Goal: Obtain resource: Download file/media

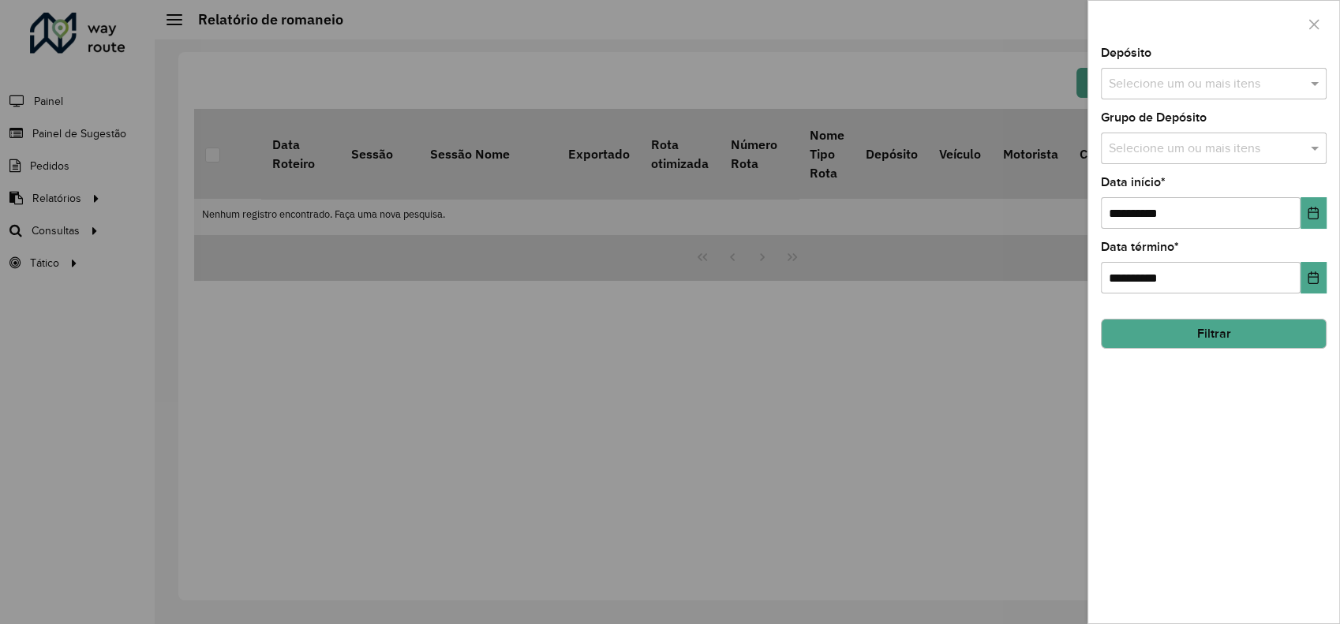
click at [58, 234] on div at bounding box center [670, 312] width 1340 height 624
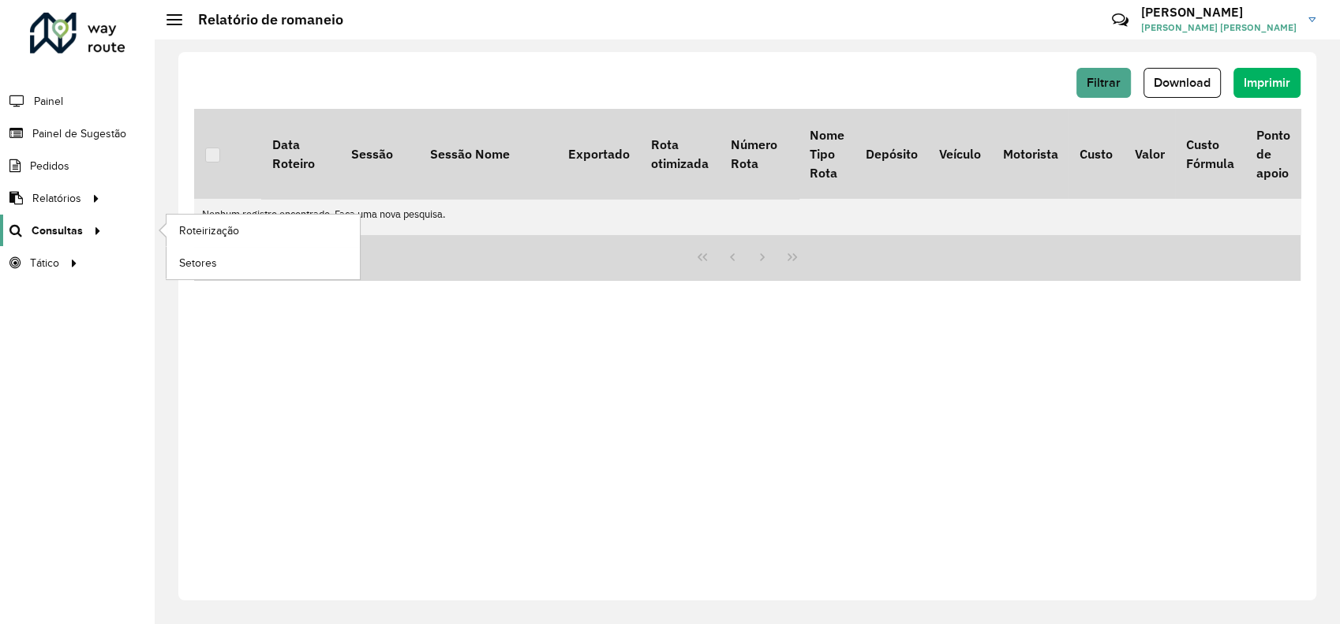
click at [58, 229] on span "Consultas" at bounding box center [57, 231] width 51 height 17
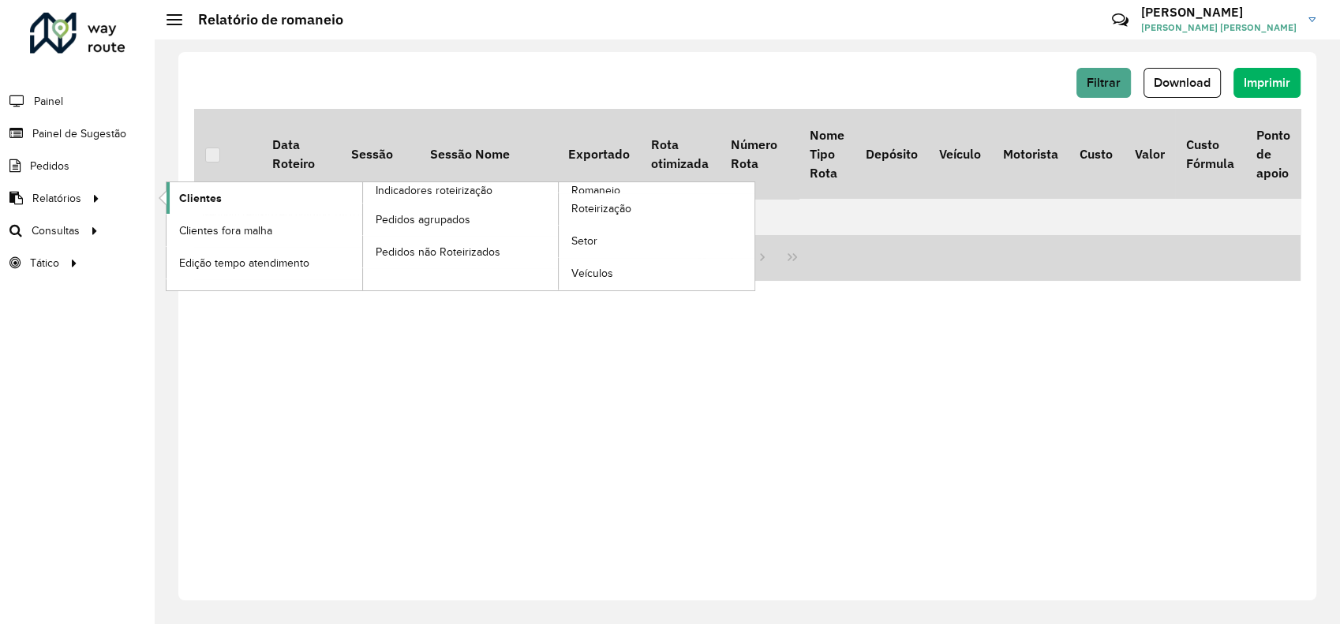
click at [202, 203] on span "Clientes" at bounding box center [200, 198] width 43 height 17
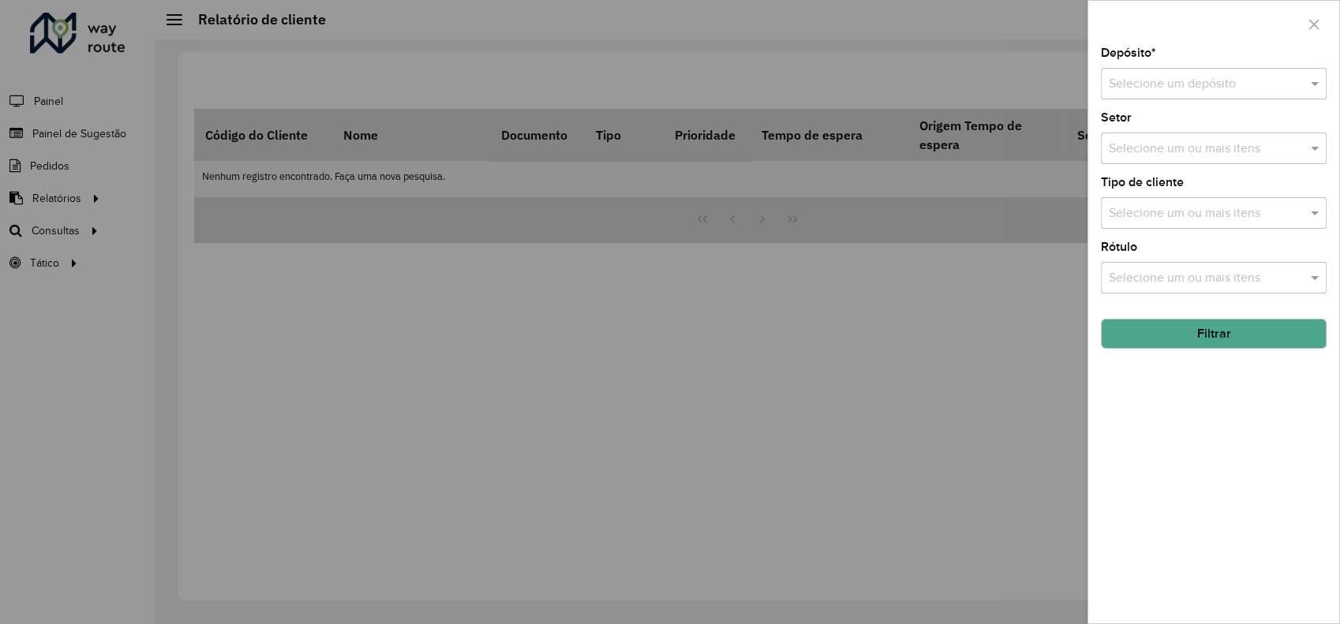
click at [1203, 82] on input "text" at bounding box center [1198, 84] width 178 height 19
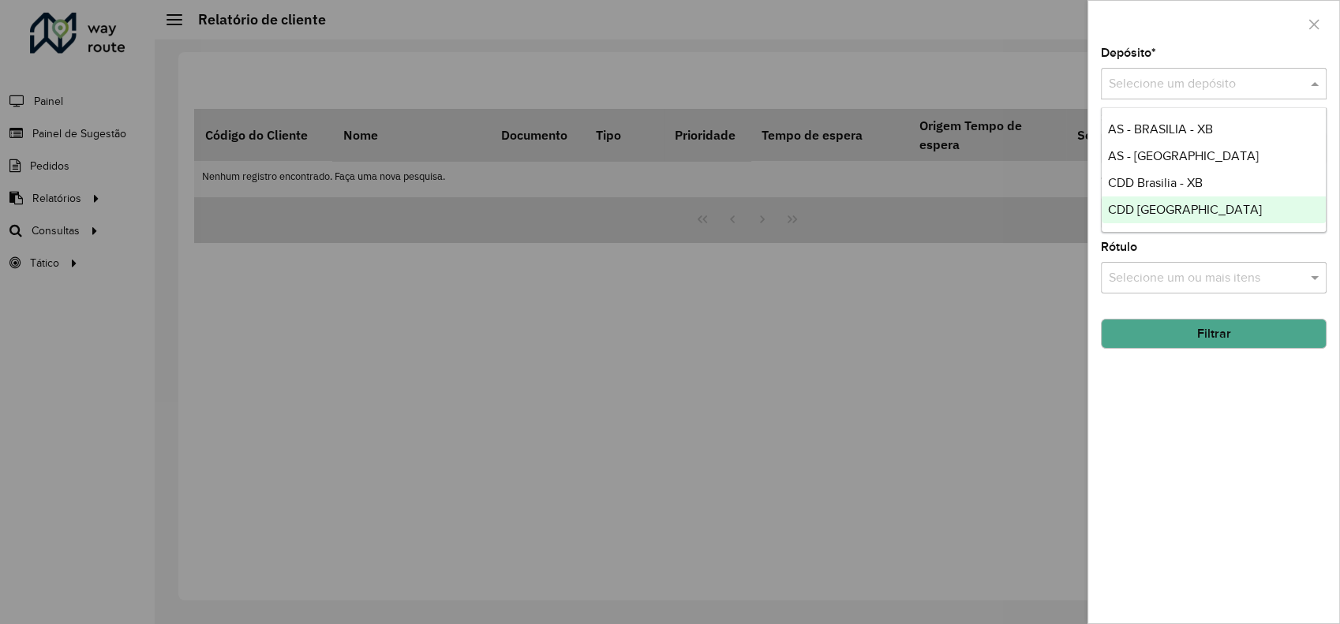
click at [1131, 217] on div "CDD [GEOGRAPHIC_DATA]" at bounding box center [1213, 209] width 224 height 27
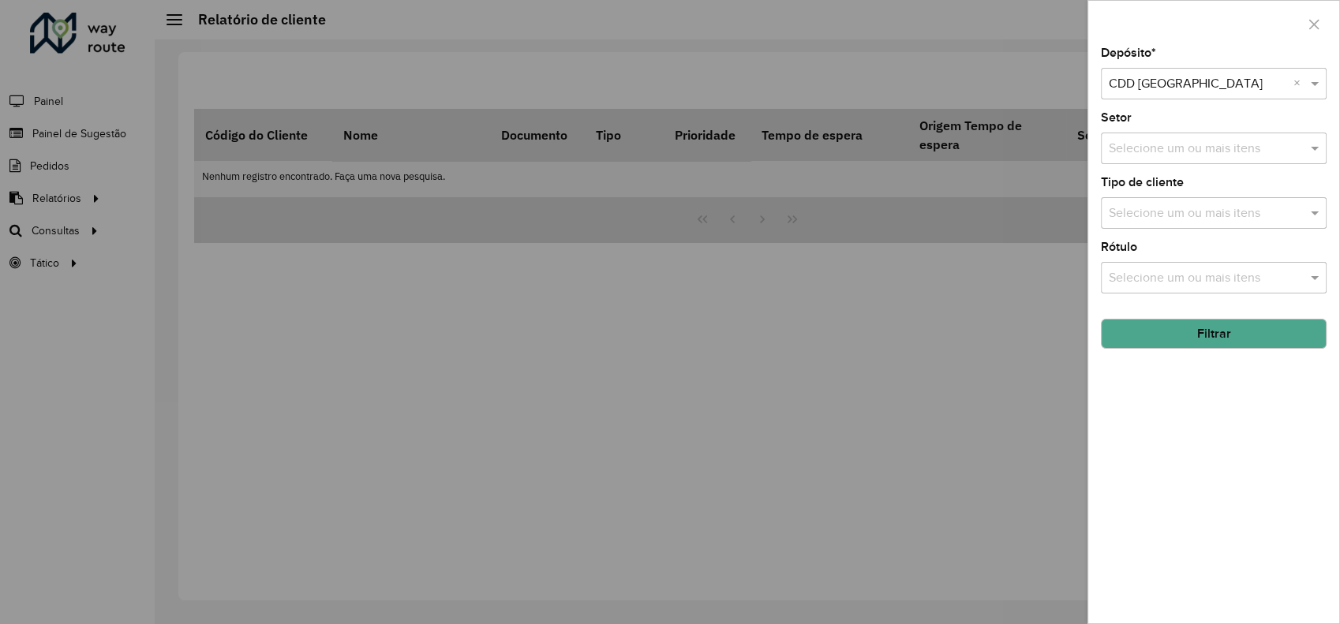
click at [1206, 335] on button "Filtrar" at bounding box center [1214, 334] width 226 height 30
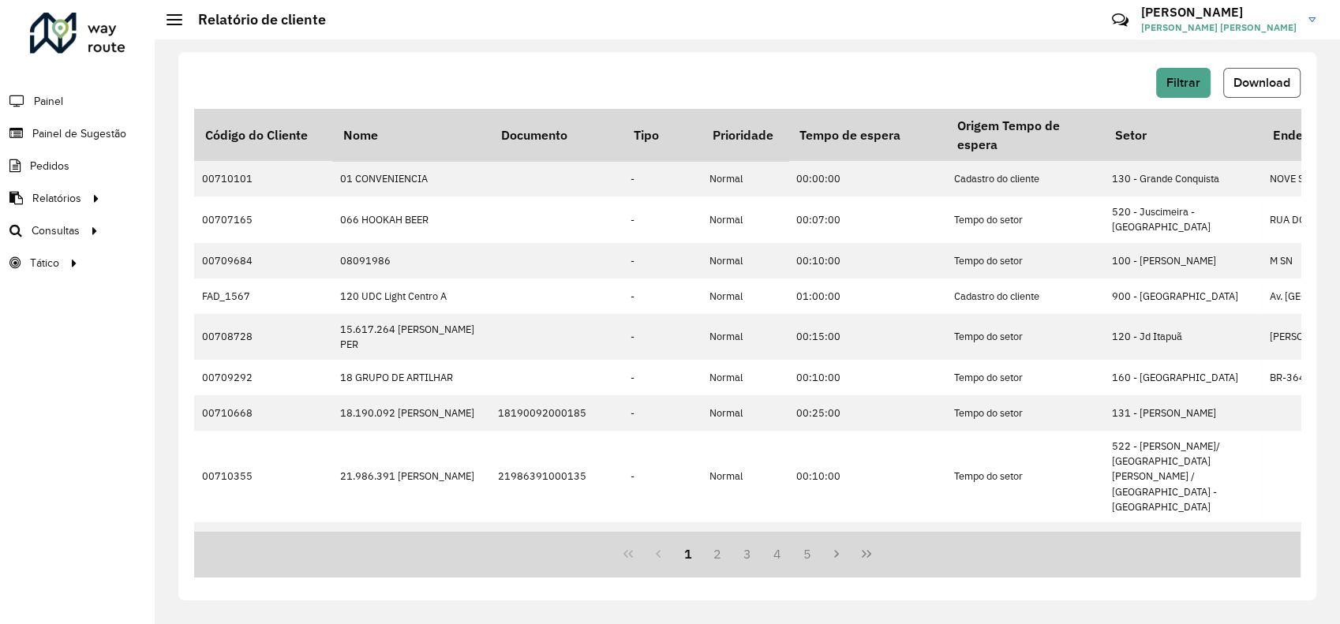
click at [1259, 86] on span "Download" at bounding box center [1261, 82] width 57 height 13
